Goal: Task Accomplishment & Management: Manage account settings

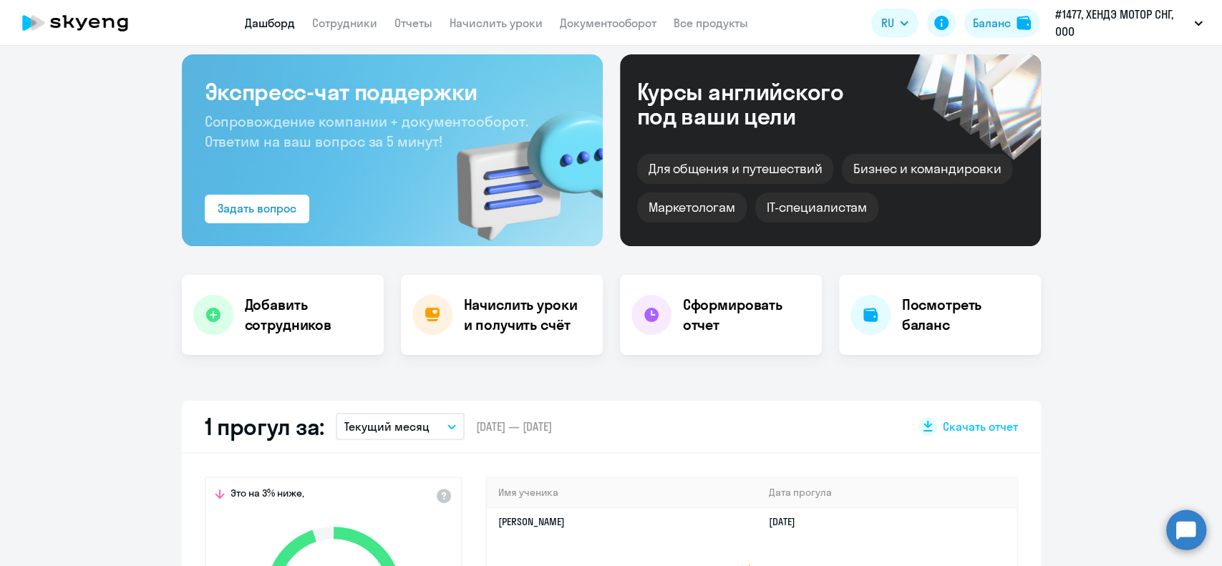
scroll to position [95, 0]
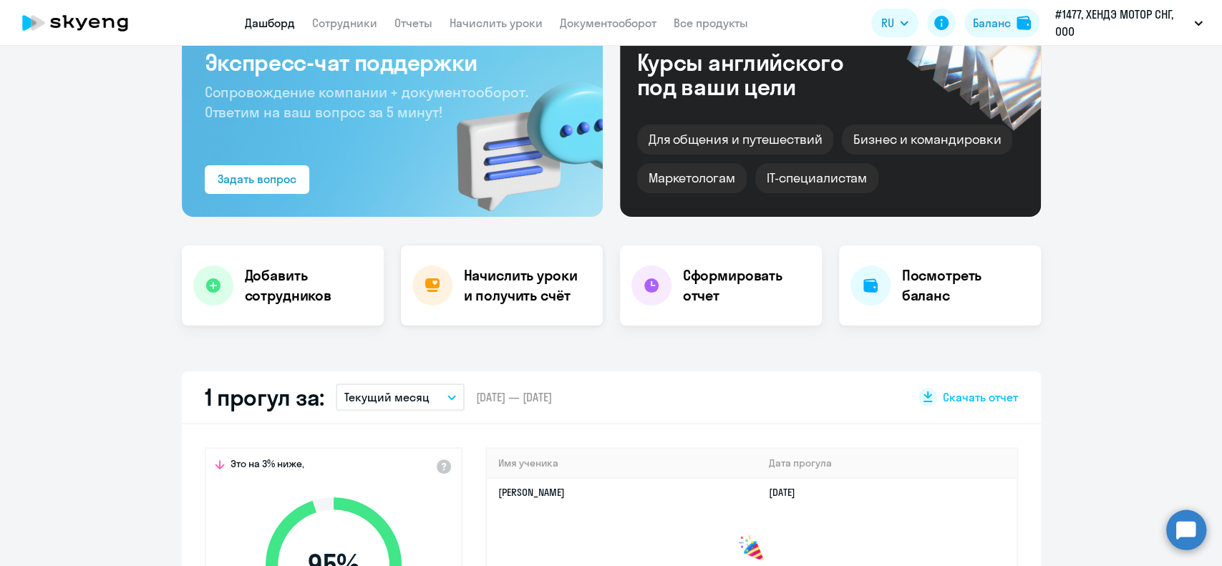
select select "30"
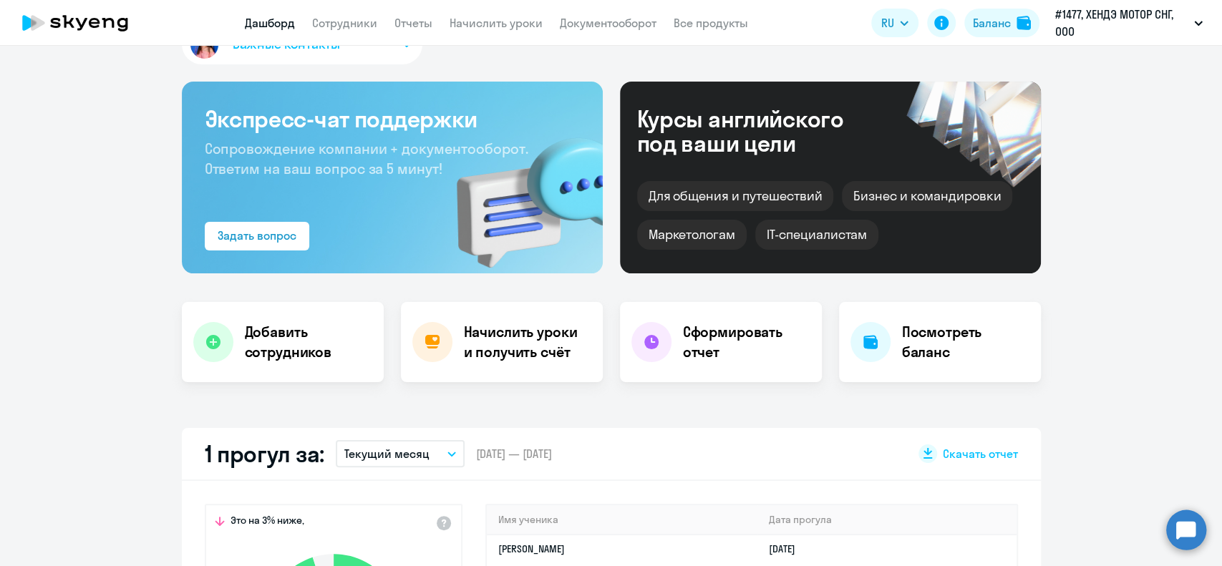
scroll to position [0, 0]
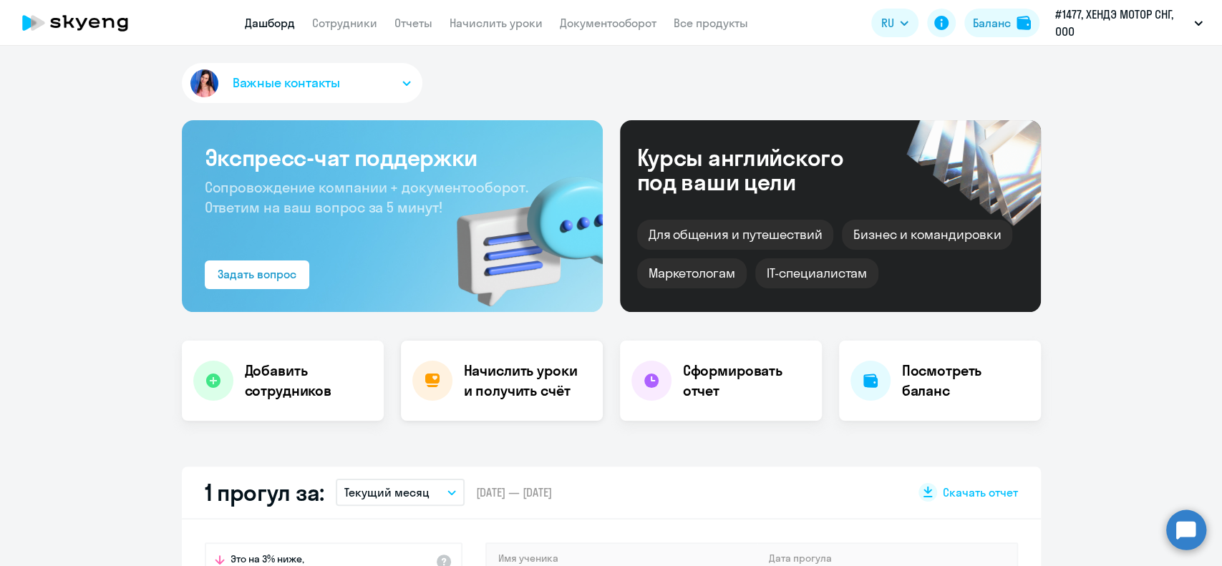
click at [490, 392] on h4 "Начислить уроки и получить счёт" at bounding box center [526, 381] width 125 height 40
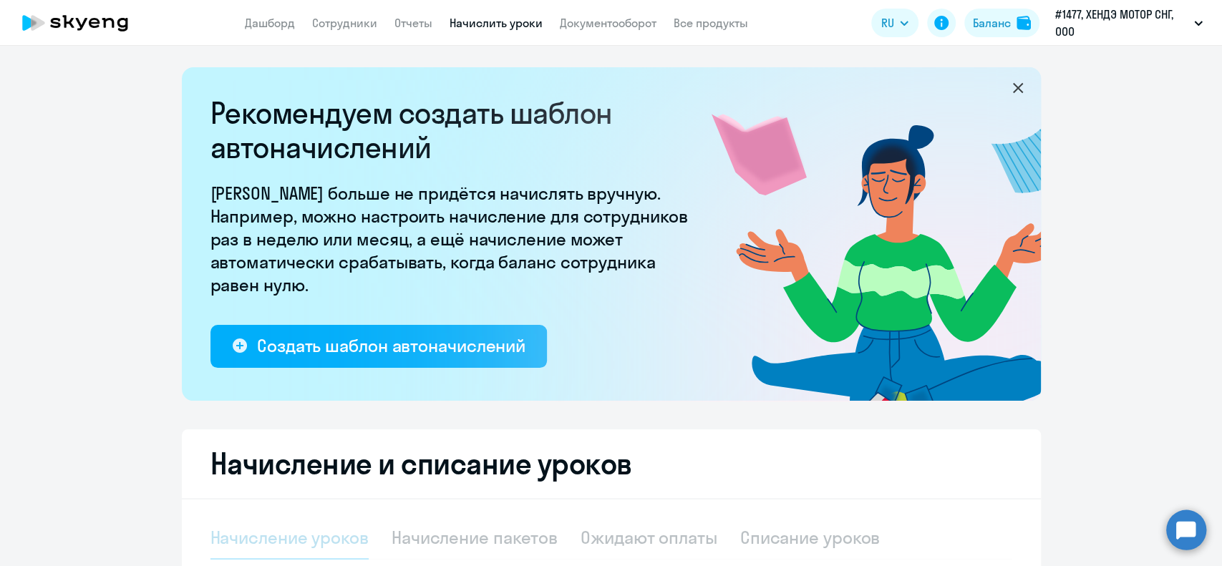
select select "10"
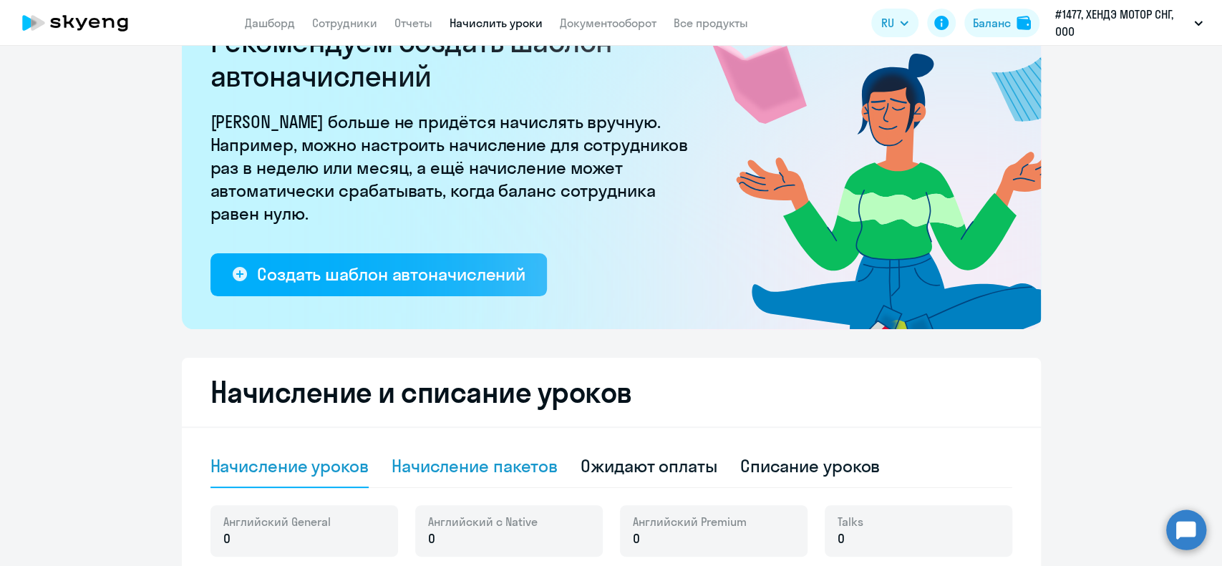
scroll to position [190, 0]
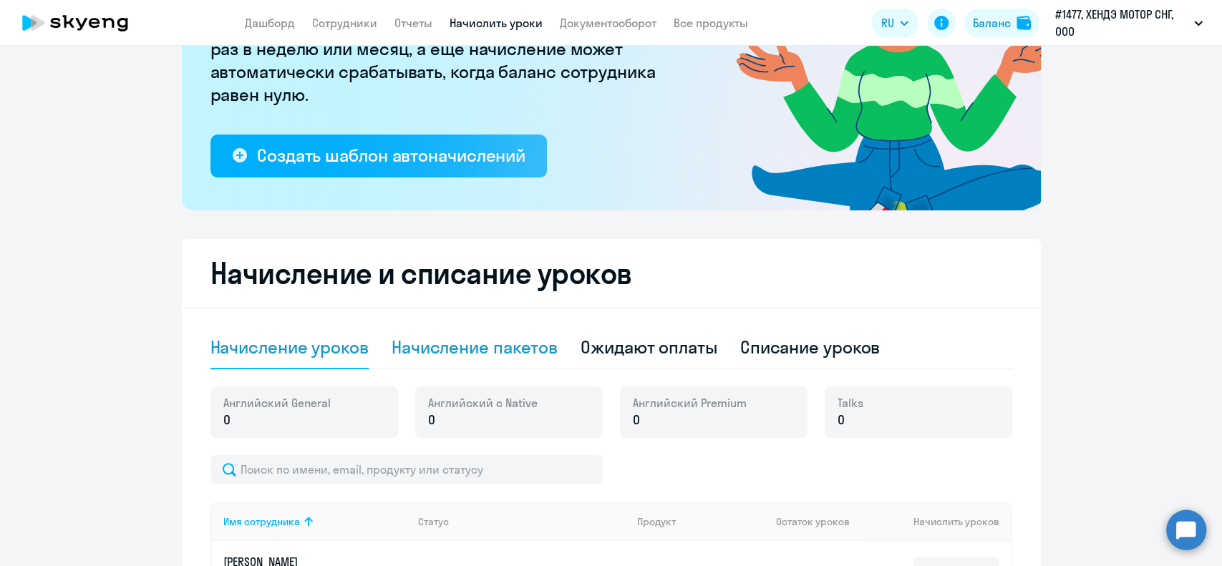
click at [498, 345] on div "Начисление пакетов" at bounding box center [475, 347] width 166 height 23
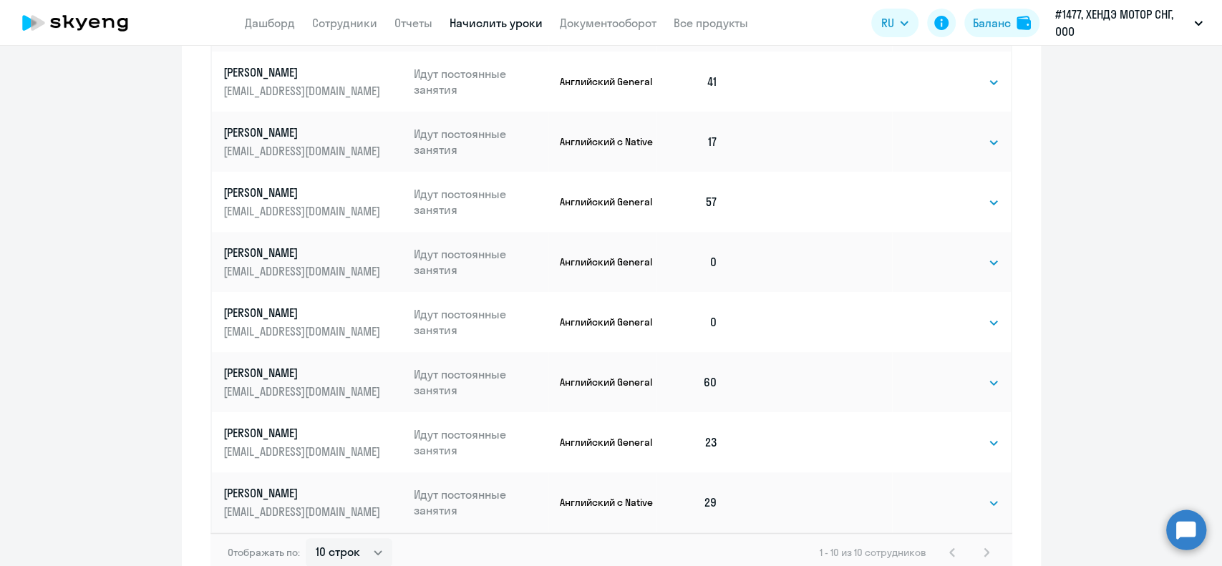
scroll to position [945, 0]
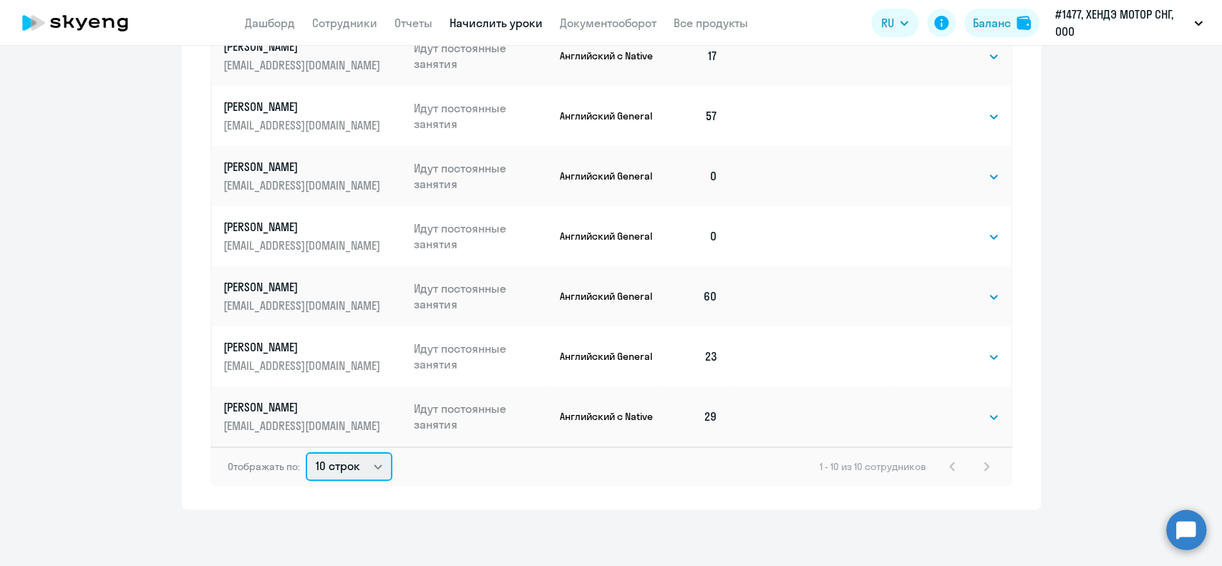
click at [337, 455] on select "10 строк 30 строк 50 строк" at bounding box center [349, 466] width 87 height 29
select select "50"
click at [306, 452] on select "10 строк 30 строк 50 строк" at bounding box center [349, 466] width 87 height 29
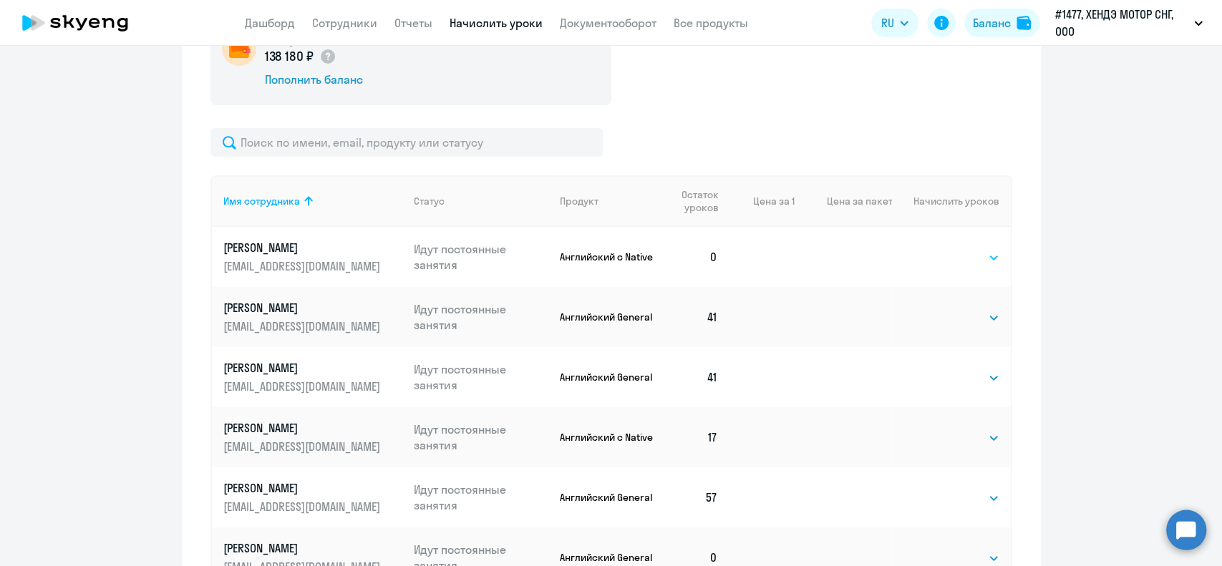
click at [957, 256] on select "Выбрать 4 8 16 32 64 96 128" at bounding box center [970, 257] width 59 height 17
click at [941, 249] on select "Выбрать 4 8 16 32 64 96 128" at bounding box center [970, 257] width 59 height 17
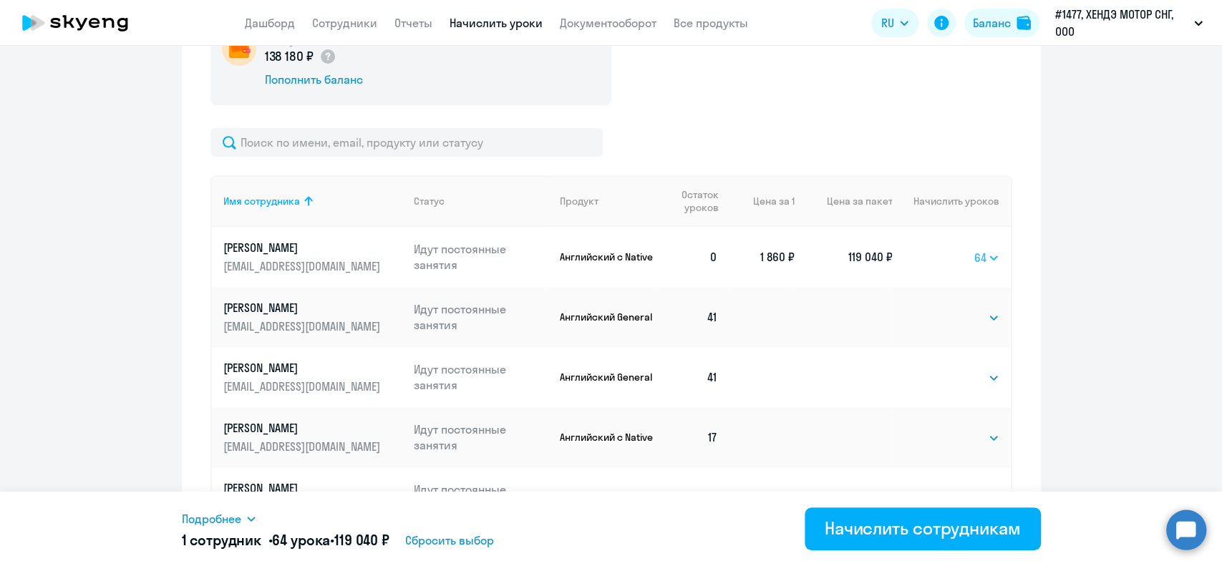
click at [974, 261] on select "Выбрать 4 8 16 32 64 96 128" at bounding box center [986, 257] width 25 height 17
select select "32"
click at [974, 249] on select "Выбрать 4 8 16 32 64 96 128" at bounding box center [986, 257] width 25 height 17
click at [975, 258] on select "Выбрать 4 8 16 32 64 96 128" at bounding box center [987, 257] width 24 height 17
select select
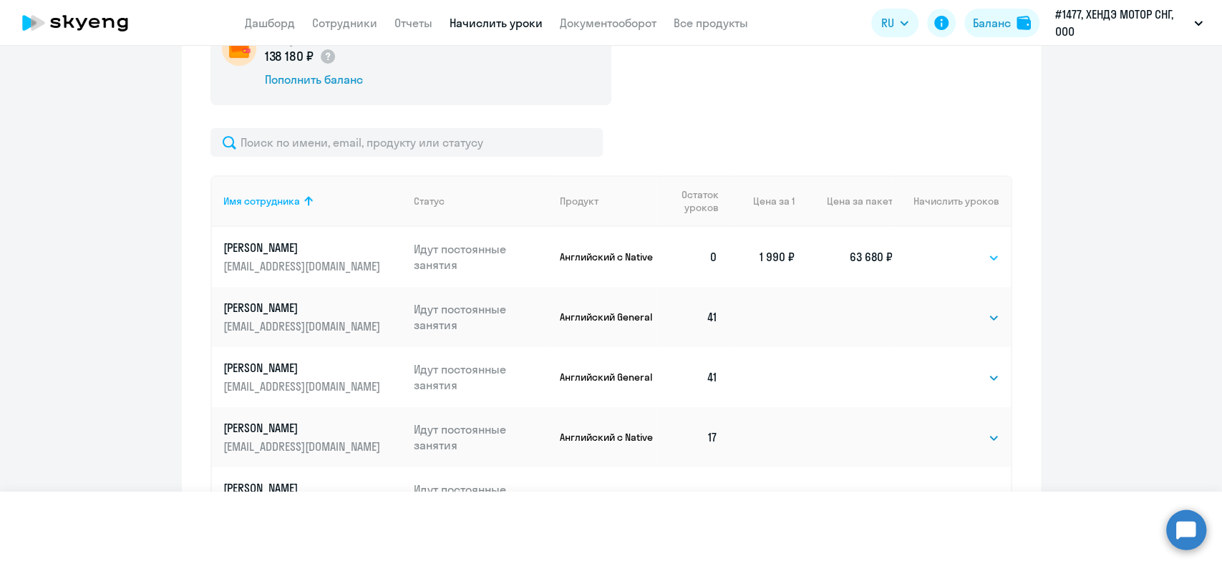
click at [975, 249] on select "Выбрать 4 8 16 32 64 96 128" at bounding box center [987, 257] width 24 height 17
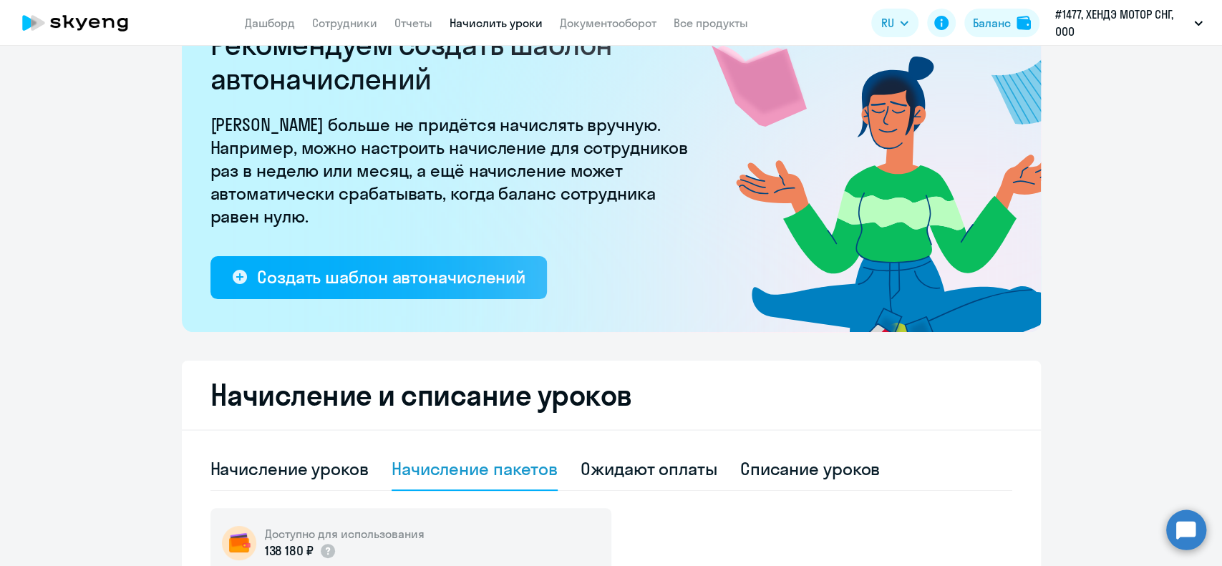
scroll to position [0, 0]
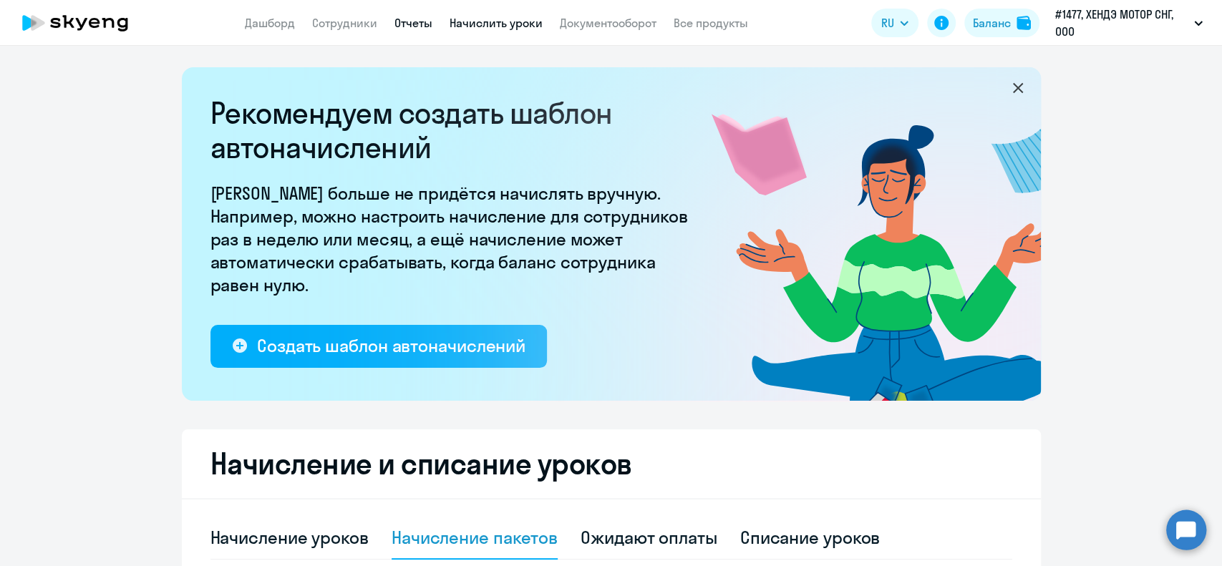
click at [420, 22] on link "Отчеты" at bounding box center [413, 23] width 38 height 14
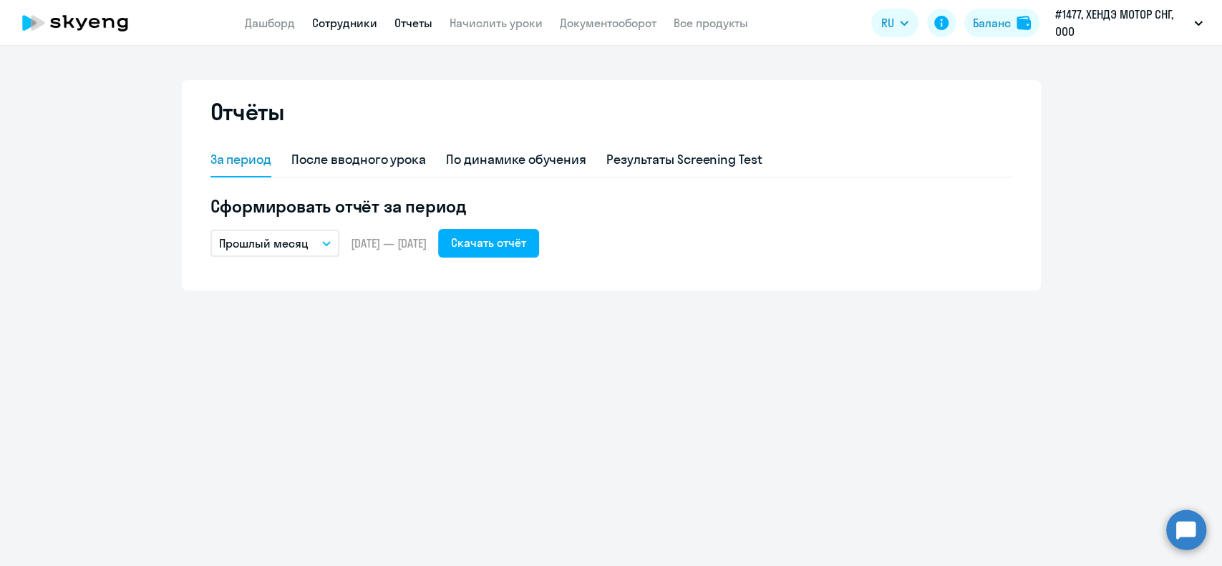
click at [347, 16] on link "Сотрудники" at bounding box center [344, 23] width 65 height 14
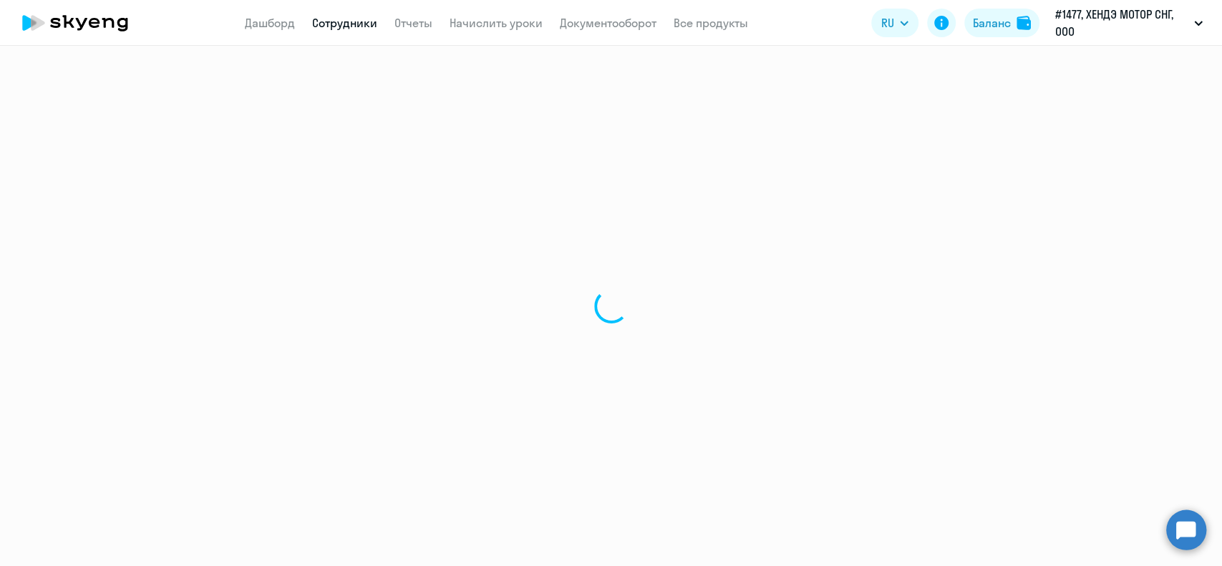
select select "30"
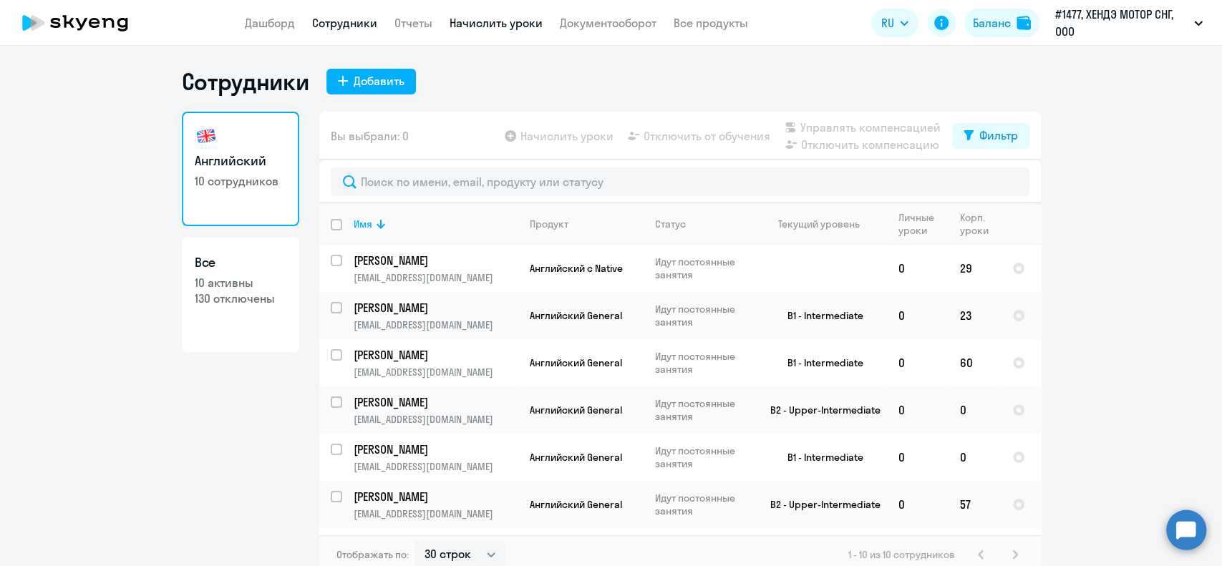
click at [485, 29] on link "Начислить уроки" at bounding box center [496, 23] width 93 height 14
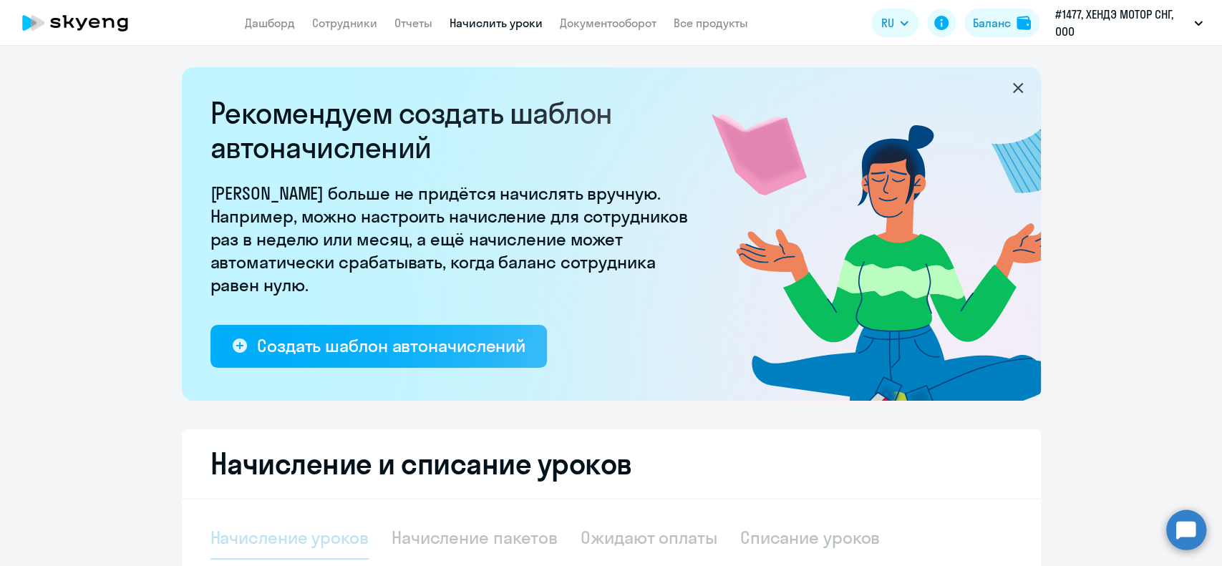
select select "10"
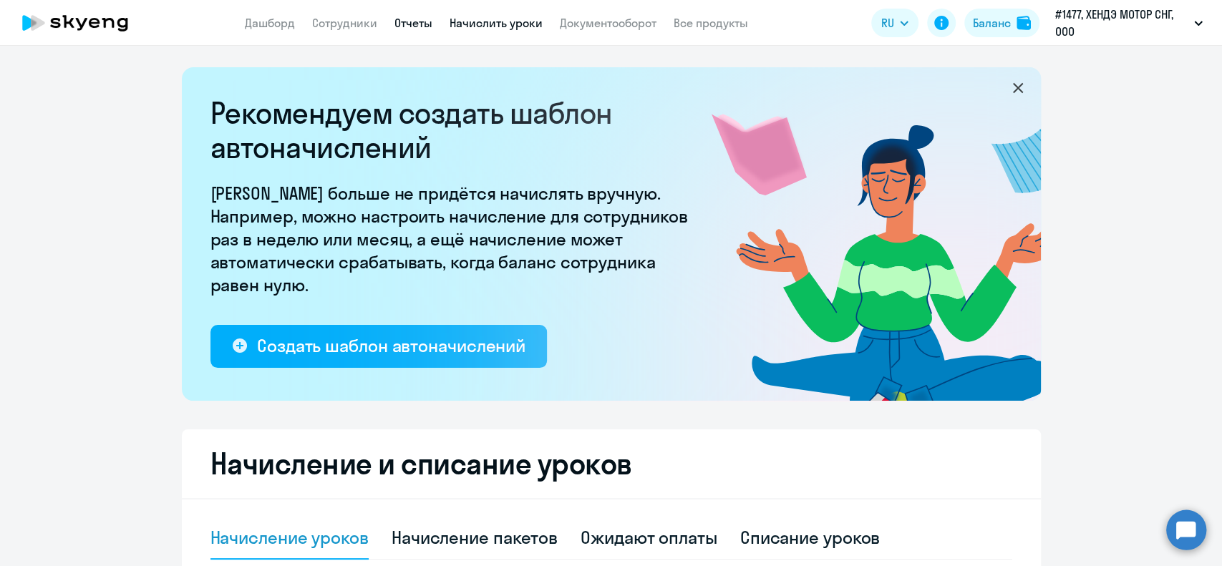
click at [422, 20] on link "Отчеты" at bounding box center [413, 23] width 38 height 14
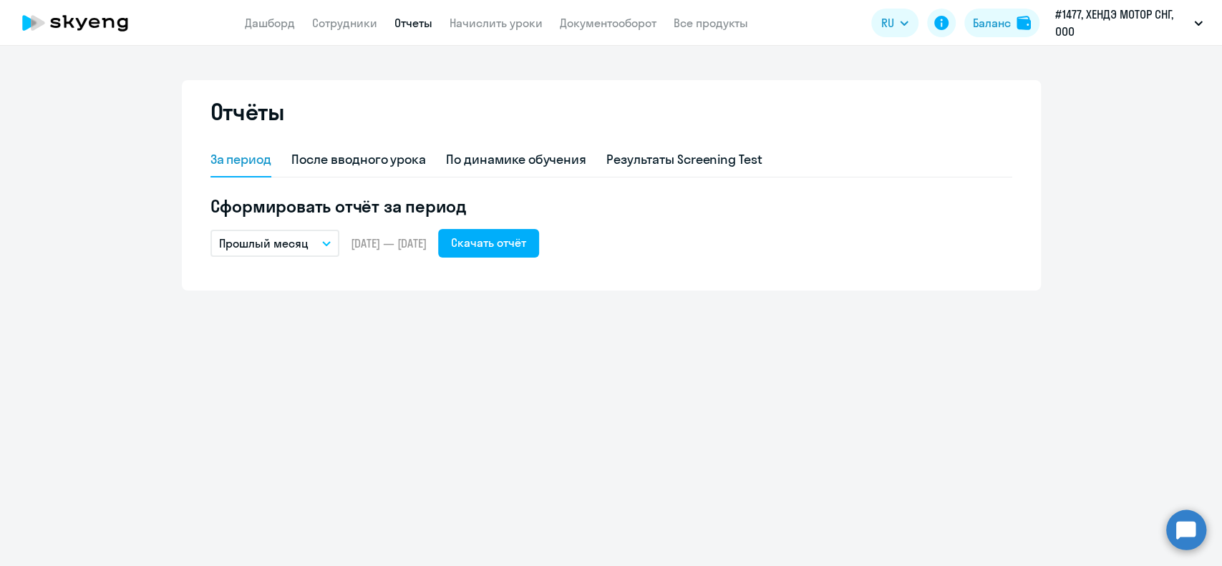
click at [1096, 152] on ng-component "Отчёты За период После вводного урока По динамике обучения Результаты Screening…" at bounding box center [611, 185] width 1222 height 210
click at [348, 14] on app-menu-item-link "Сотрудники" at bounding box center [344, 23] width 65 height 18
